Goal: Task Accomplishment & Management: Manage account settings

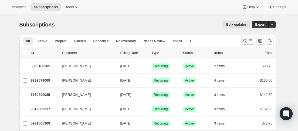
click at [246, 41] on icon "Search and filter results" at bounding box center [245, 40] width 5 height 5
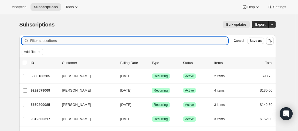
click at [117, 39] on input "Filter subscribers" at bounding box center [129, 41] width 198 height 8
click at [111, 42] on input "Filter subscribers" at bounding box center [129, 41] width 198 height 8
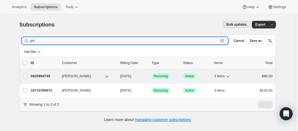
type input "yin"
click at [62, 74] on div "5925994749 [PERSON_NAME] [DATE] Success Recurring Success Active 3 items $90.00" at bounding box center [152, 76] width 242 height 8
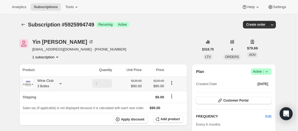
click at [62, 83] on icon at bounding box center [60, 83] width 2 height 1
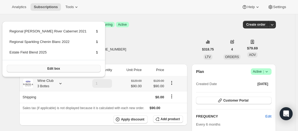
click at [60, 71] on button "Edit box" at bounding box center [54, 69] width 94 height 8
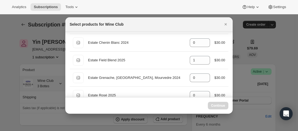
scroll to position [81, 0]
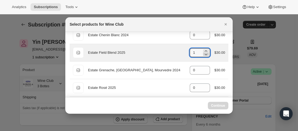
click at [203, 55] on icon ":reg:" at bounding box center [205, 54] width 5 height 5
type input "1"
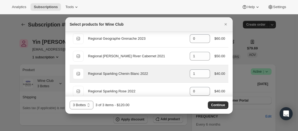
scroll to position [351, 0]
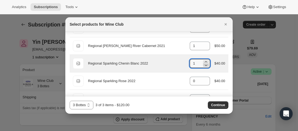
click at [205, 66] on icon ":reg:" at bounding box center [205, 64] width 5 height 5
type input "0"
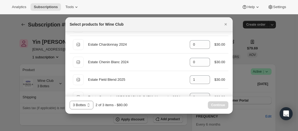
scroll to position [81, 0]
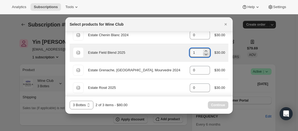
click at [205, 54] on icon ":reg:" at bounding box center [205, 54] width 5 height 5
type input "0"
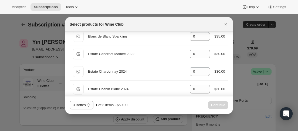
scroll to position [0, 0]
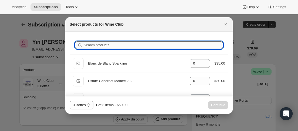
click at [175, 46] on input "Search products" at bounding box center [153, 45] width 139 height 8
type input "c"
type input "1"
type input "ca"
type input "1"
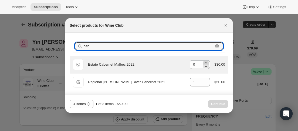
type input "cab"
click at [207, 62] on icon ":reg:" at bounding box center [205, 62] width 5 height 5
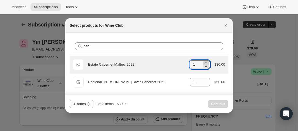
click at [208, 62] on icon ":reg:" at bounding box center [205, 62] width 5 height 5
type input "2"
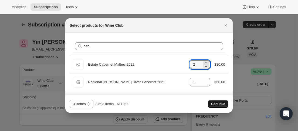
click at [220, 103] on span "Continue" at bounding box center [218, 104] width 14 height 4
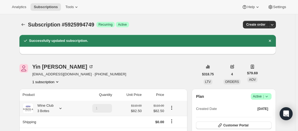
click at [62, 107] on icon at bounding box center [60, 108] width 5 height 5
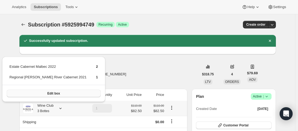
click at [51, 93] on span "Edit box" at bounding box center [53, 93] width 13 height 4
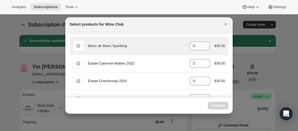
scroll to position [27, 0]
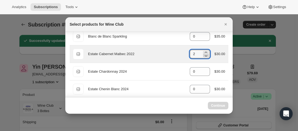
click at [205, 56] on icon ":rk6:" at bounding box center [206, 56] width 3 height 2
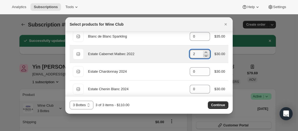
click at [203, 56] on icon ":rk6:" at bounding box center [205, 55] width 5 height 5
type input "1"
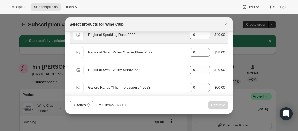
scroll to position [405, 0]
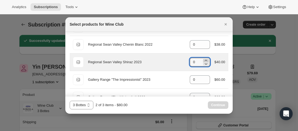
click at [204, 61] on icon ":rk6:" at bounding box center [205, 60] width 5 height 5
type input "1"
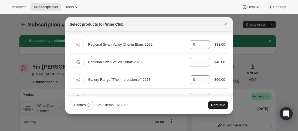
click at [220, 103] on span "Continue" at bounding box center [218, 105] width 14 height 4
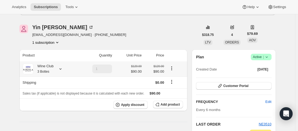
scroll to position [81, 0]
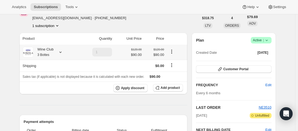
click at [63, 51] on icon at bounding box center [60, 51] width 5 height 5
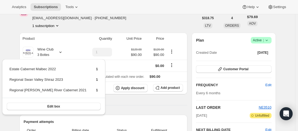
click at [141, 18] on div "[PERSON_NAME] [EMAIL_ADDRESS][DOMAIN_NAME] · [PHONE_NUMBER] 1 subscription" at bounding box center [109, 18] width 180 height 21
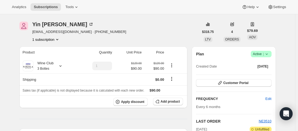
scroll to position [54, 0]
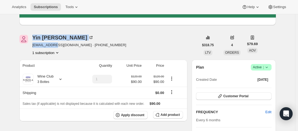
drag, startPoint x: 31, startPoint y: 46, endPoint x: 55, endPoint y: 47, distance: 23.5
click at [55, 47] on div "[PERSON_NAME] [EMAIL_ADDRESS][DOMAIN_NAME] · [PHONE_NUMBER] 1 subscription" at bounding box center [109, 45] width 180 height 21
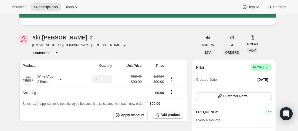
click at [170, 42] on div "[PERSON_NAME] [EMAIL_ADDRESS][DOMAIN_NAME] · [PHONE_NUMBER] 1 subscription" at bounding box center [109, 45] width 180 height 21
click at [62, 79] on icon at bounding box center [60, 78] width 5 height 5
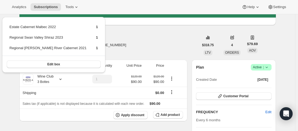
click at [146, 39] on div "[PERSON_NAME] [EMAIL_ADDRESS][DOMAIN_NAME] · [PHONE_NUMBER] 1 subscription" at bounding box center [109, 45] width 180 height 21
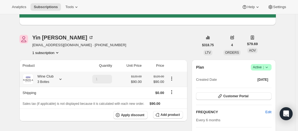
click at [63, 80] on icon at bounding box center [60, 78] width 5 height 5
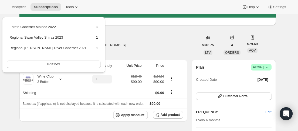
click at [146, 42] on div "[PERSON_NAME] [EMAIL_ADDRESS][DOMAIN_NAME] · [PHONE_NUMBER] 1 subscription" at bounding box center [109, 45] width 180 height 21
